Goal: Task Accomplishment & Management: Use online tool/utility

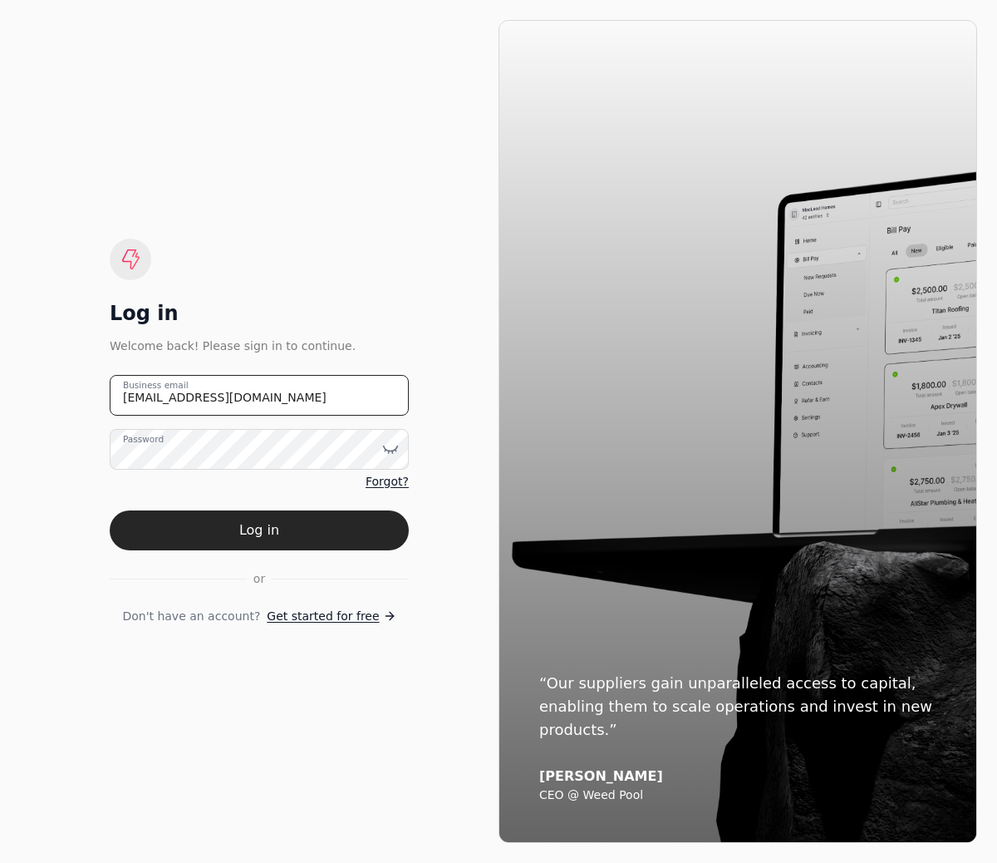
click at [188, 396] on email "[EMAIL_ADDRESS][DOMAIN_NAME]" at bounding box center [259, 395] width 299 height 41
click at [381, 382] on email "team+" at bounding box center [259, 395] width 299 height 41
click at [274, 381] on email "team+" at bounding box center [259, 395] width 299 height 41
paste email "[EMAIL_ADDRESS][DOMAIN_NAME]"
type email "[EMAIL_ADDRESS][DOMAIN_NAME]"
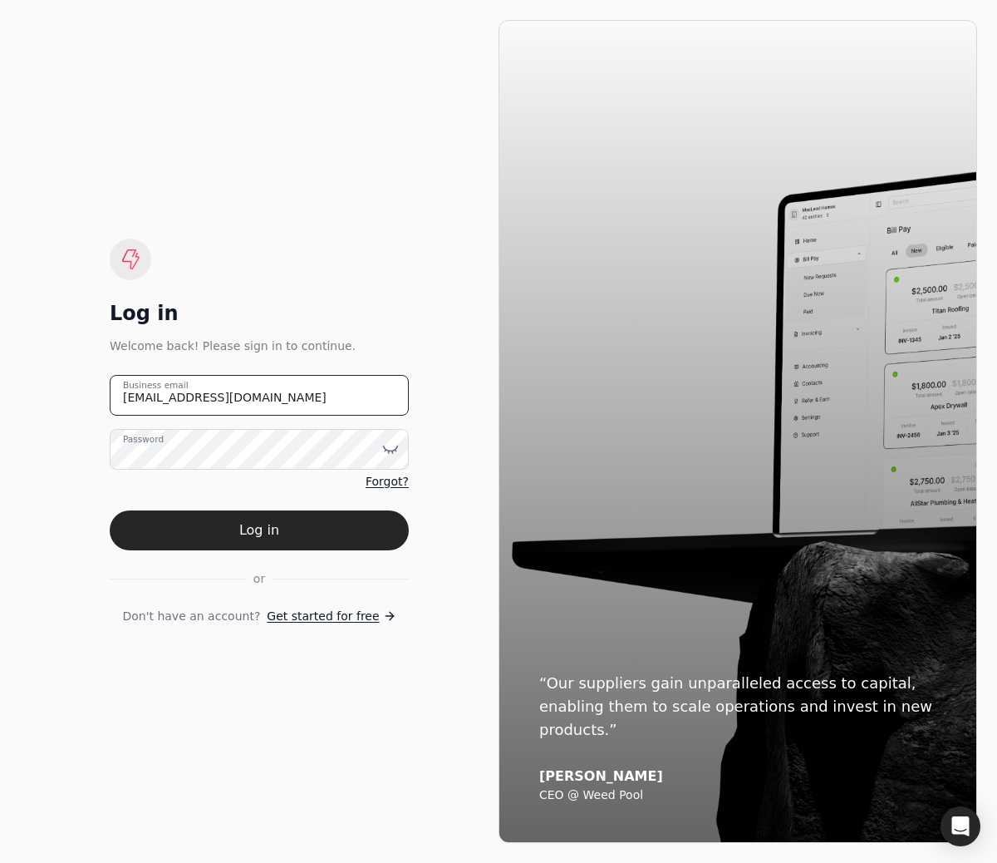
click at [110, 510] on button "Log in" at bounding box center [259, 530] width 299 height 40
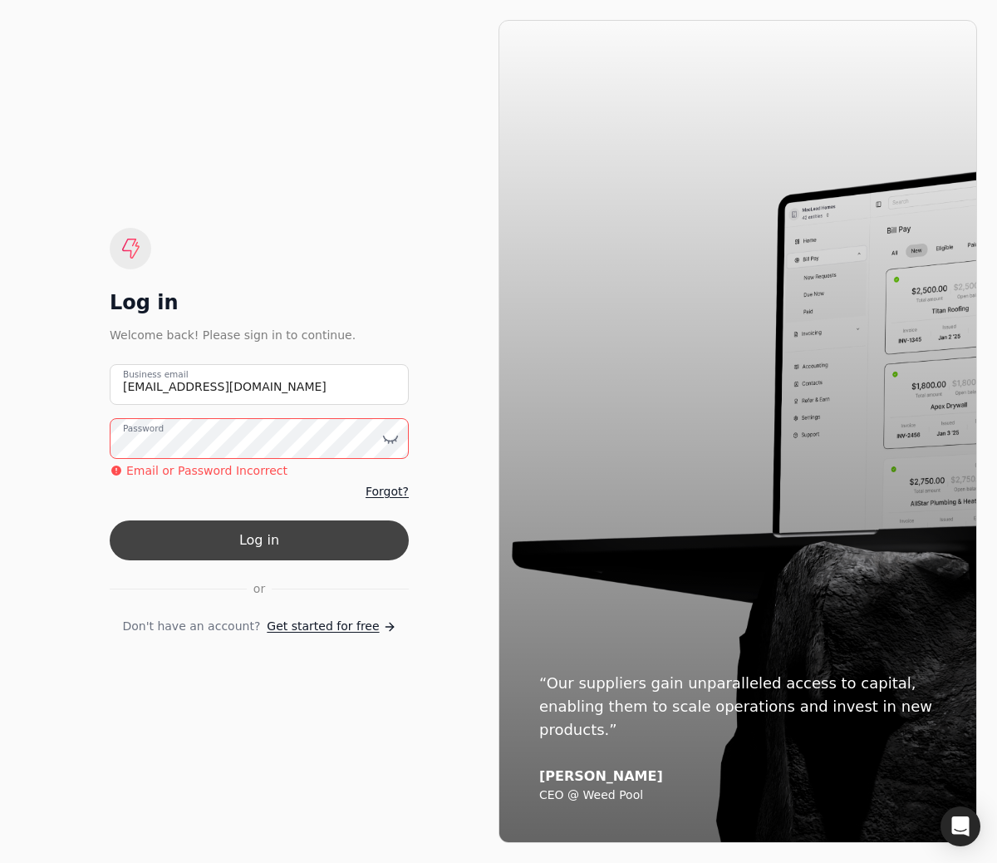
click at [339, 525] on button "Log in" at bounding box center [259, 540] width 299 height 40
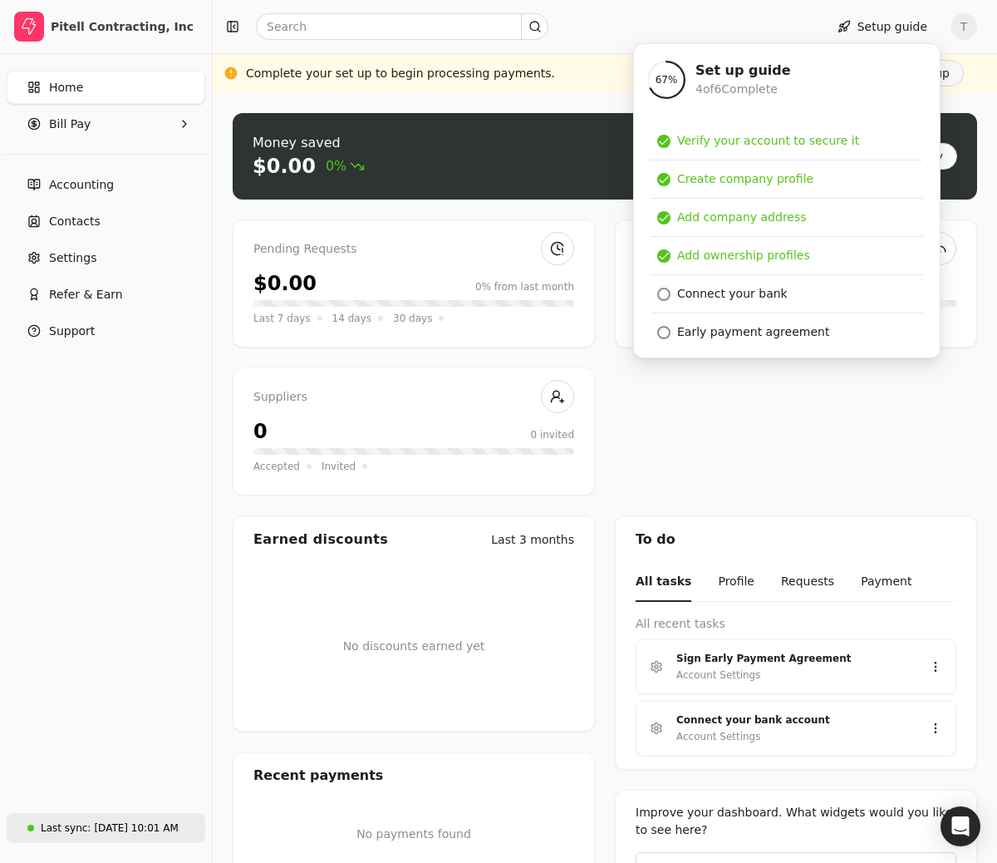
click at [140, 813] on link "Last sync: [DATE] 10:01 AM" at bounding box center [106, 828] width 199 height 30
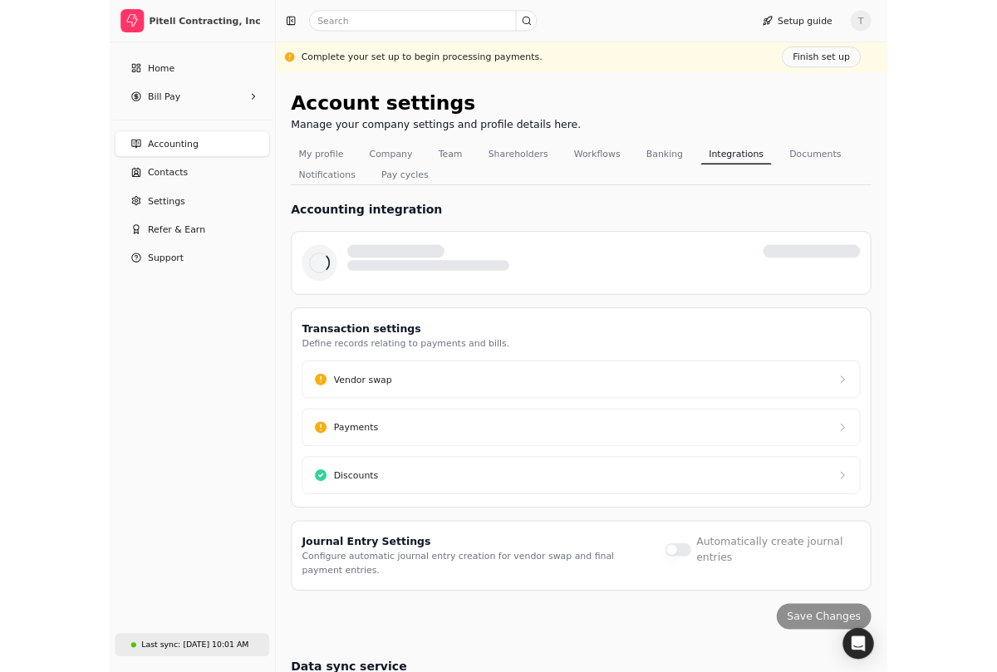
scroll to position [12, 0]
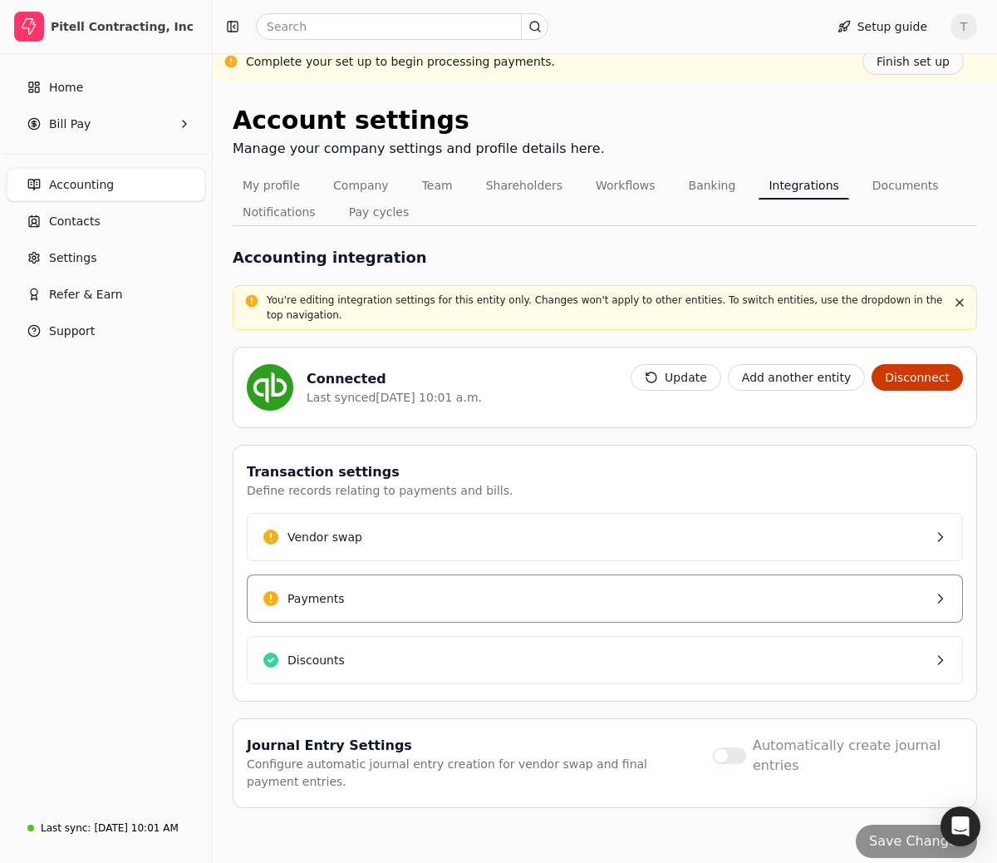
click at [832, 589] on button "Payments" at bounding box center [605, 598] width 716 height 48
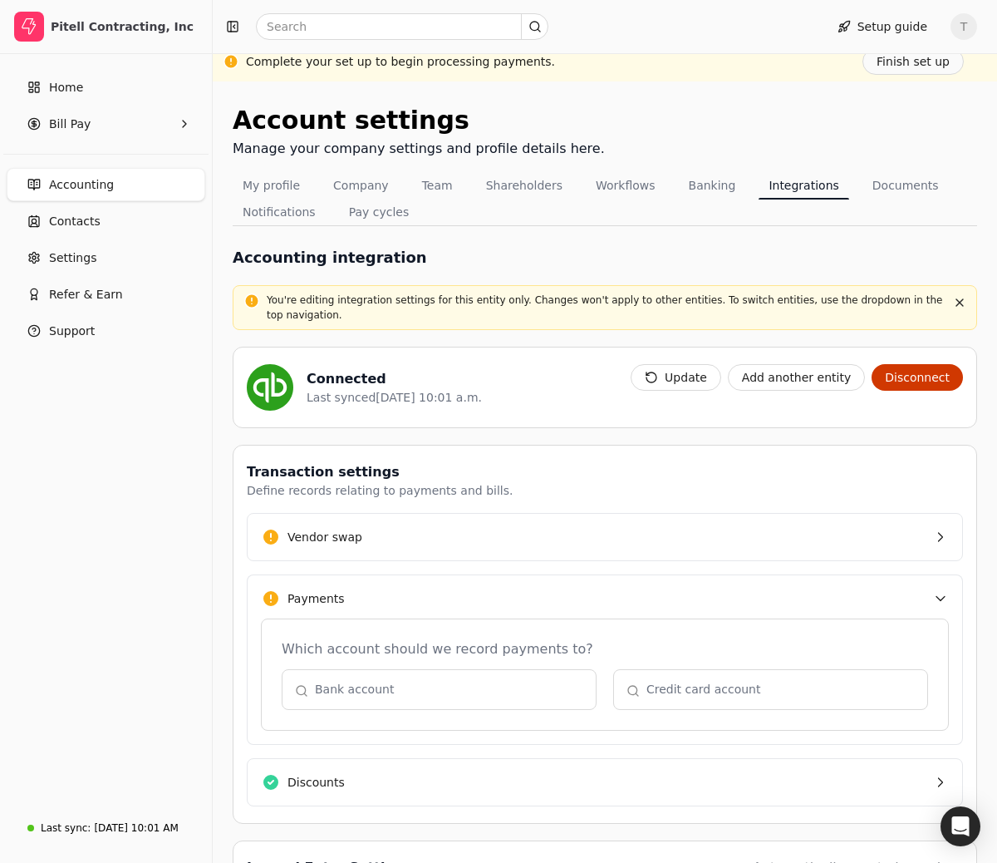
click at [832, 589] on button "Payments" at bounding box center [605, 597] width 716 height 47
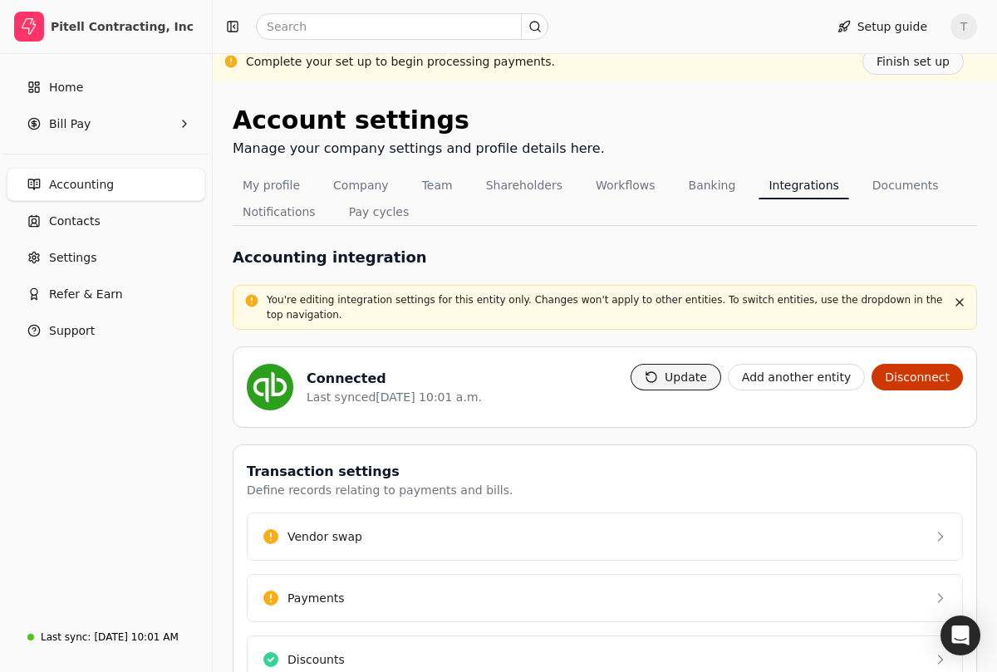
click at [703, 371] on button "Update" at bounding box center [676, 377] width 91 height 27
click at [667, 375] on button "Update" at bounding box center [676, 377] width 91 height 27
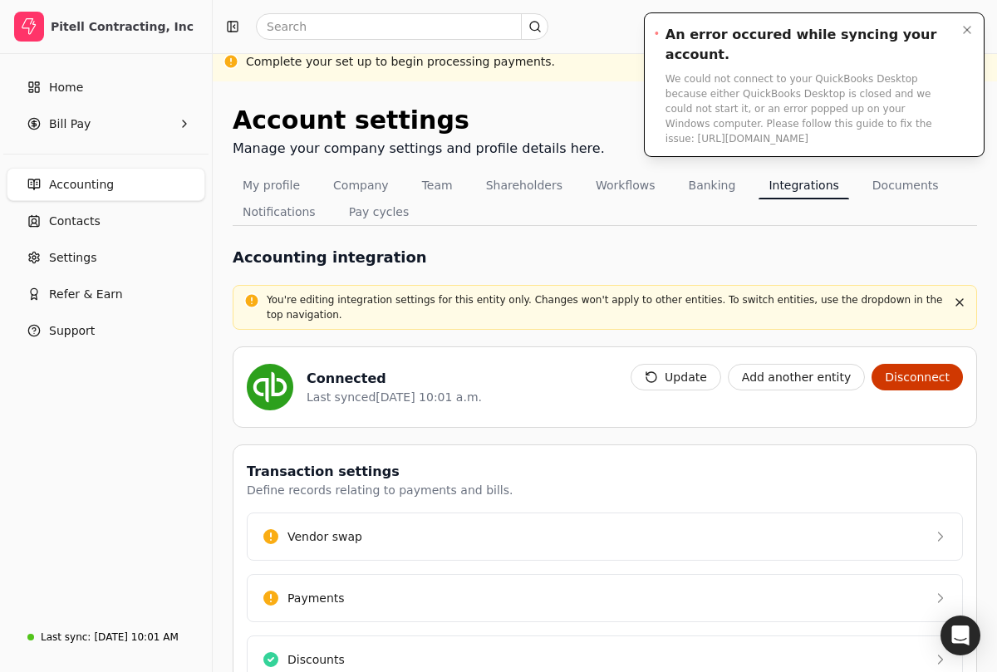
click at [822, 78] on div "We could not connect to your QuickBooks Desktop because either QuickBooks Deskt…" at bounding box center [808, 108] width 285 height 75
click at [751, 129] on div "We could not connect to your QuickBooks Desktop because either QuickBooks Deskt…" at bounding box center [808, 108] width 285 height 75
drag, startPoint x: 749, startPoint y: 132, endPoint x: 659, endPoint y: 120, distance: 90.6
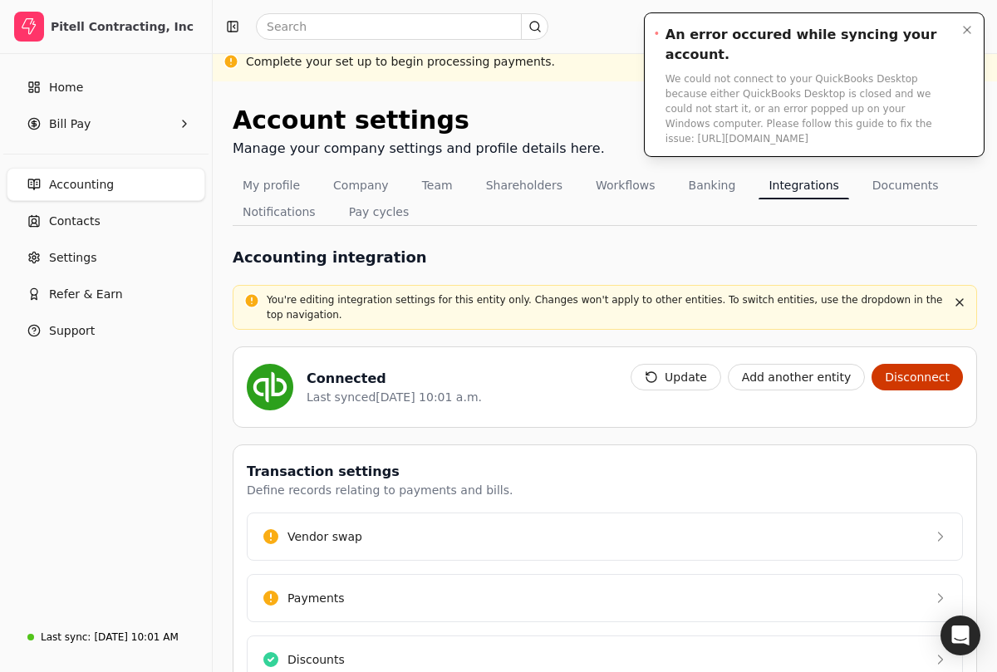
click at [659, 120] on div "An error occured while syncing your account. We could not connect to your Quick…" at bounding box center [803, 85] width 296 height 121
